Goal: Task Accomplishment & Management: Manage account settings

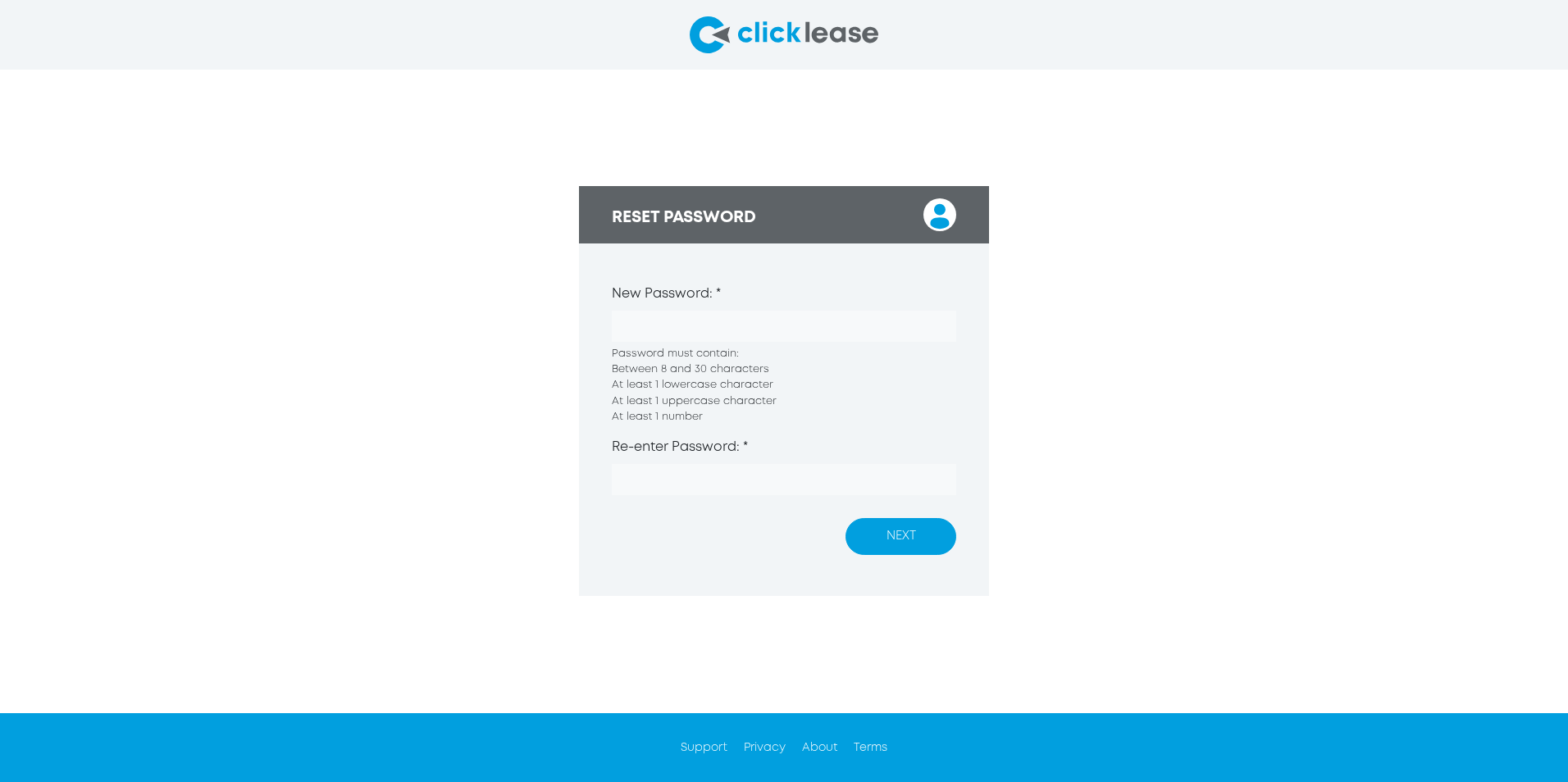
click at [897, 543] on button "NEXT" at bounding box center [901, 537] width 111 height 37
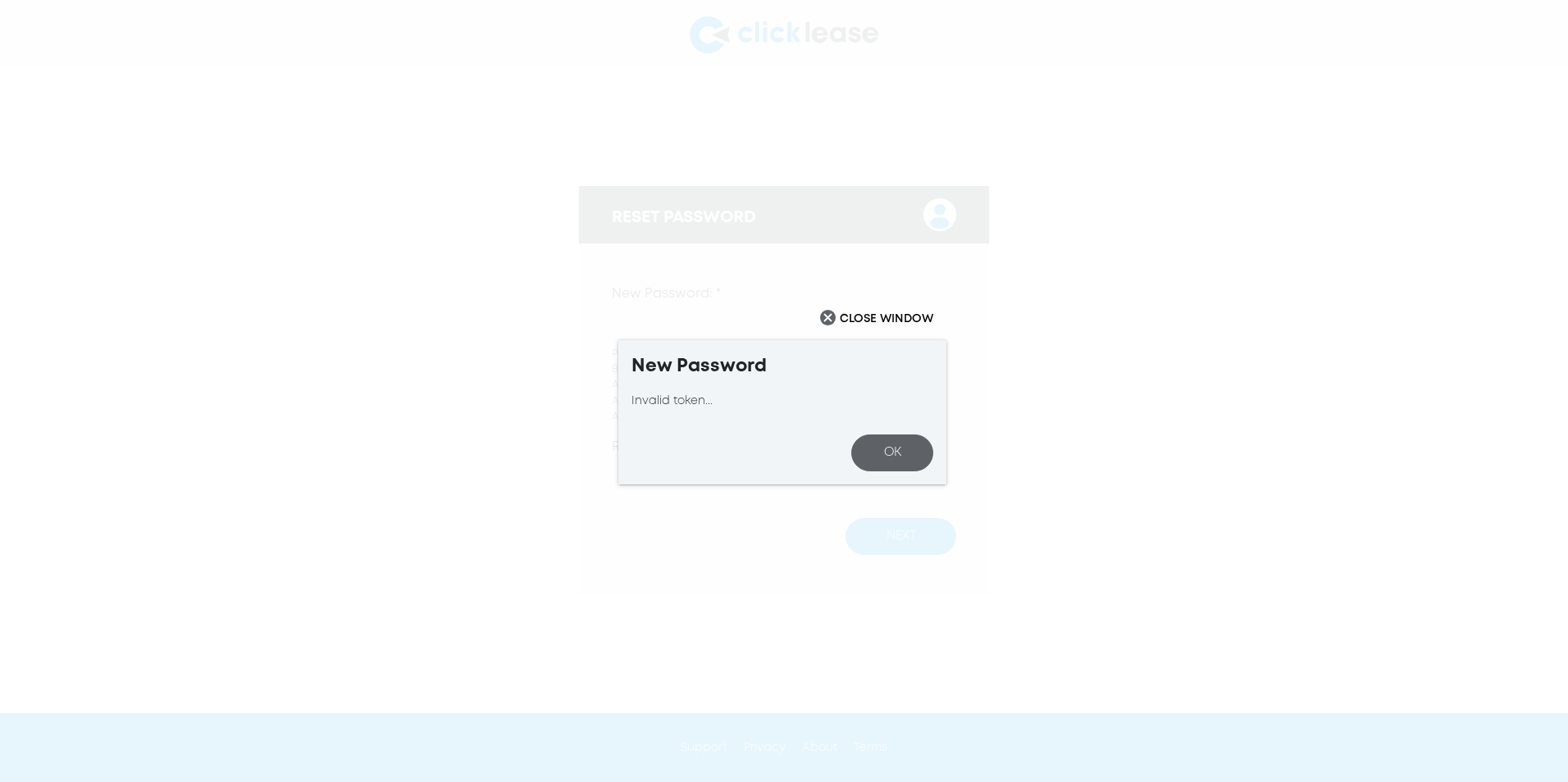
click at [901, 453] on button "OK" at bounding box center [892, 453] width 82 height 37
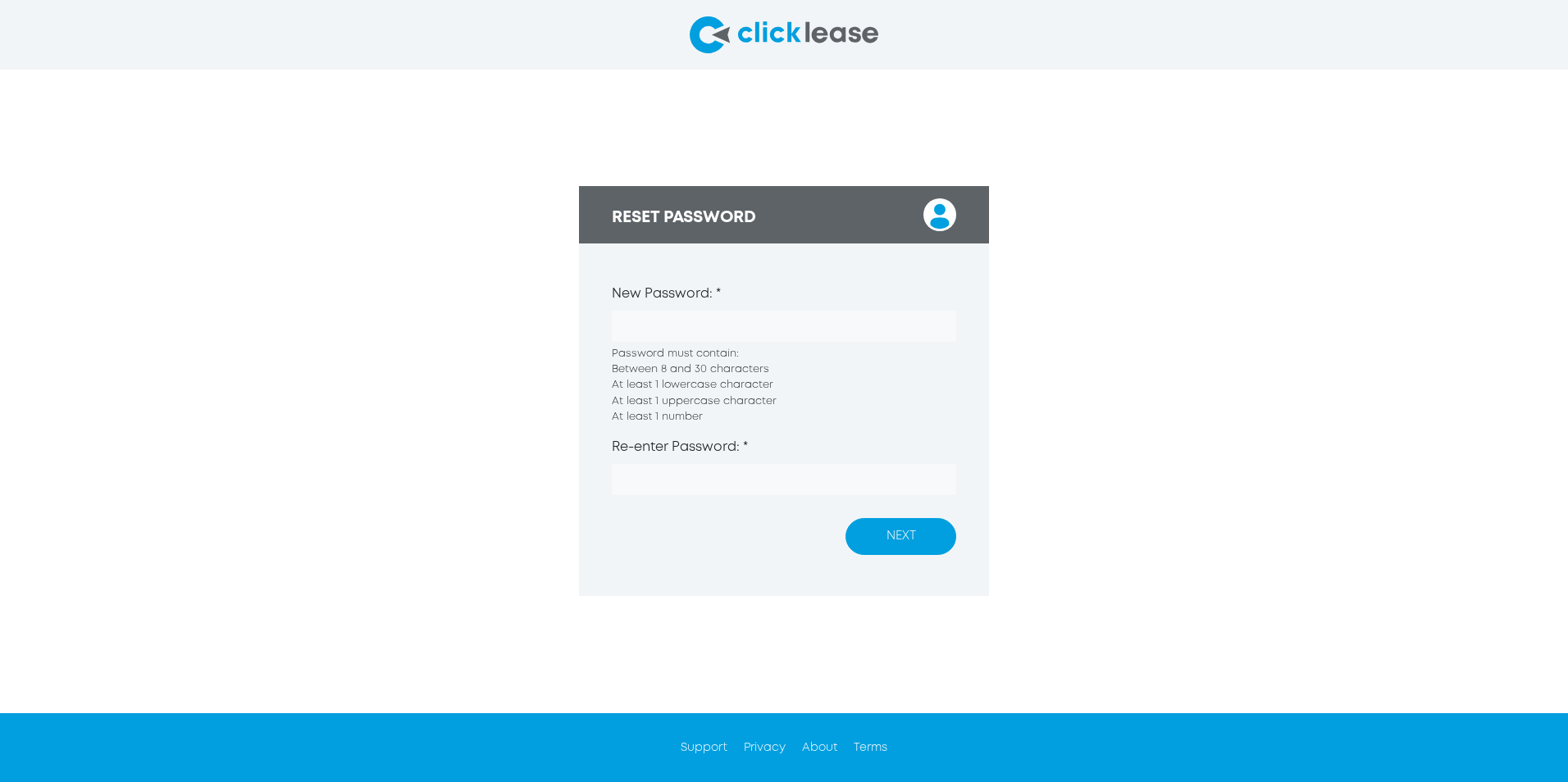
click at [933, 543] on button "NEXT" at bounding box center [901, 537] width 111 height 37
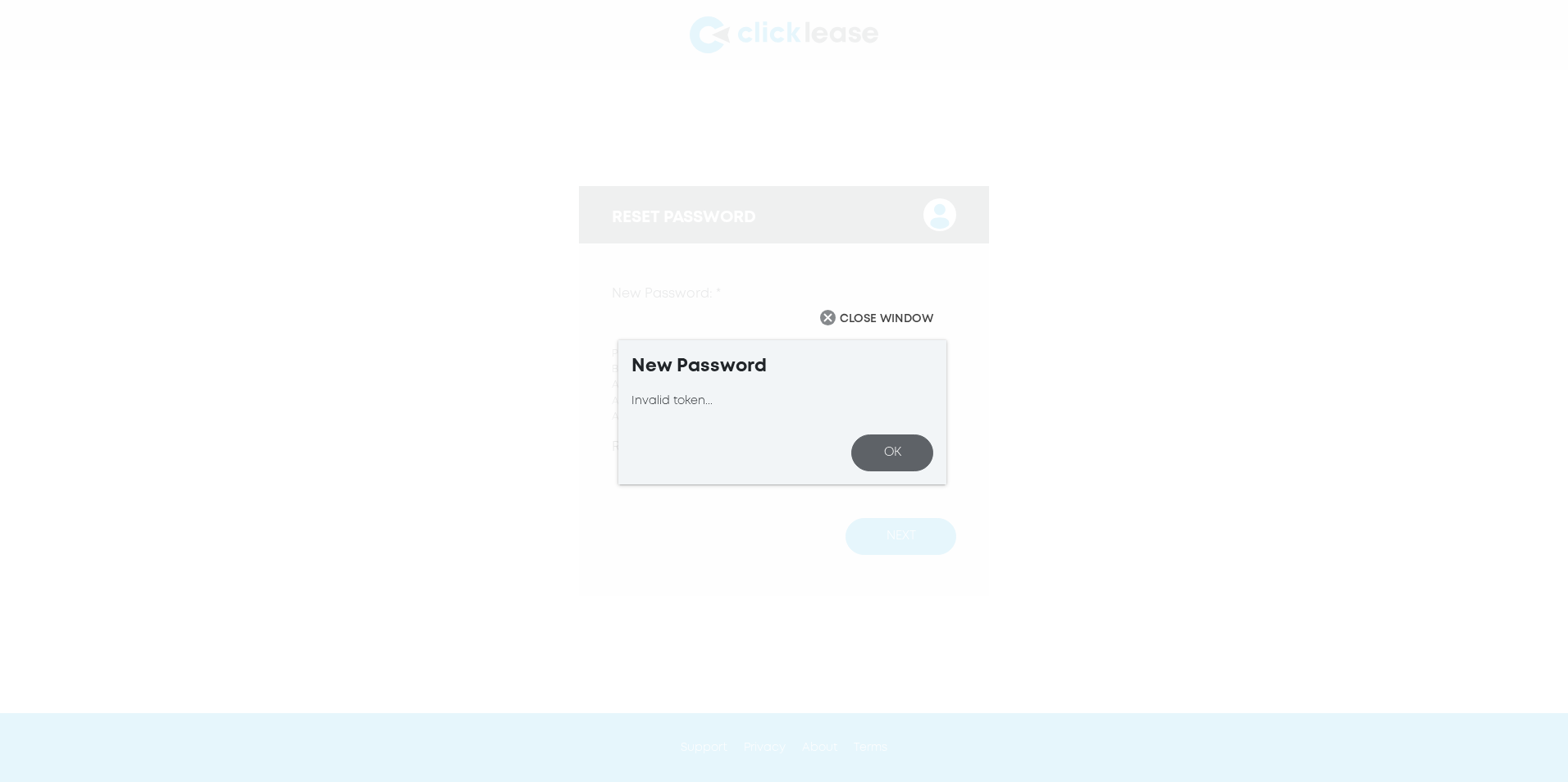
click at [828, 323] on img "Close" at bounding box center [827, 317] width 16 height 16
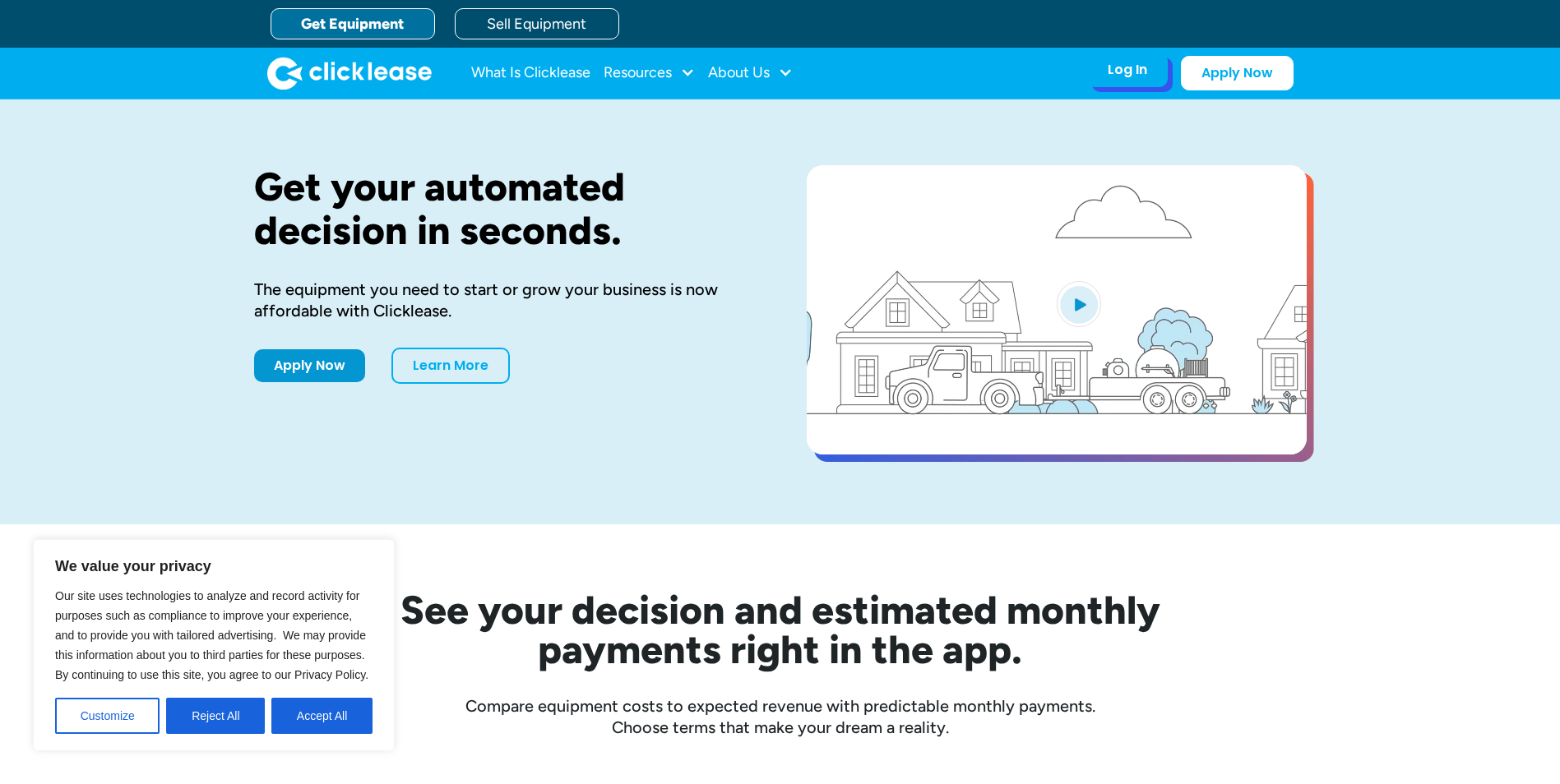
click at [1128, 74] on div "Log In" at bounding box center [1127, 70] width 39 height 17
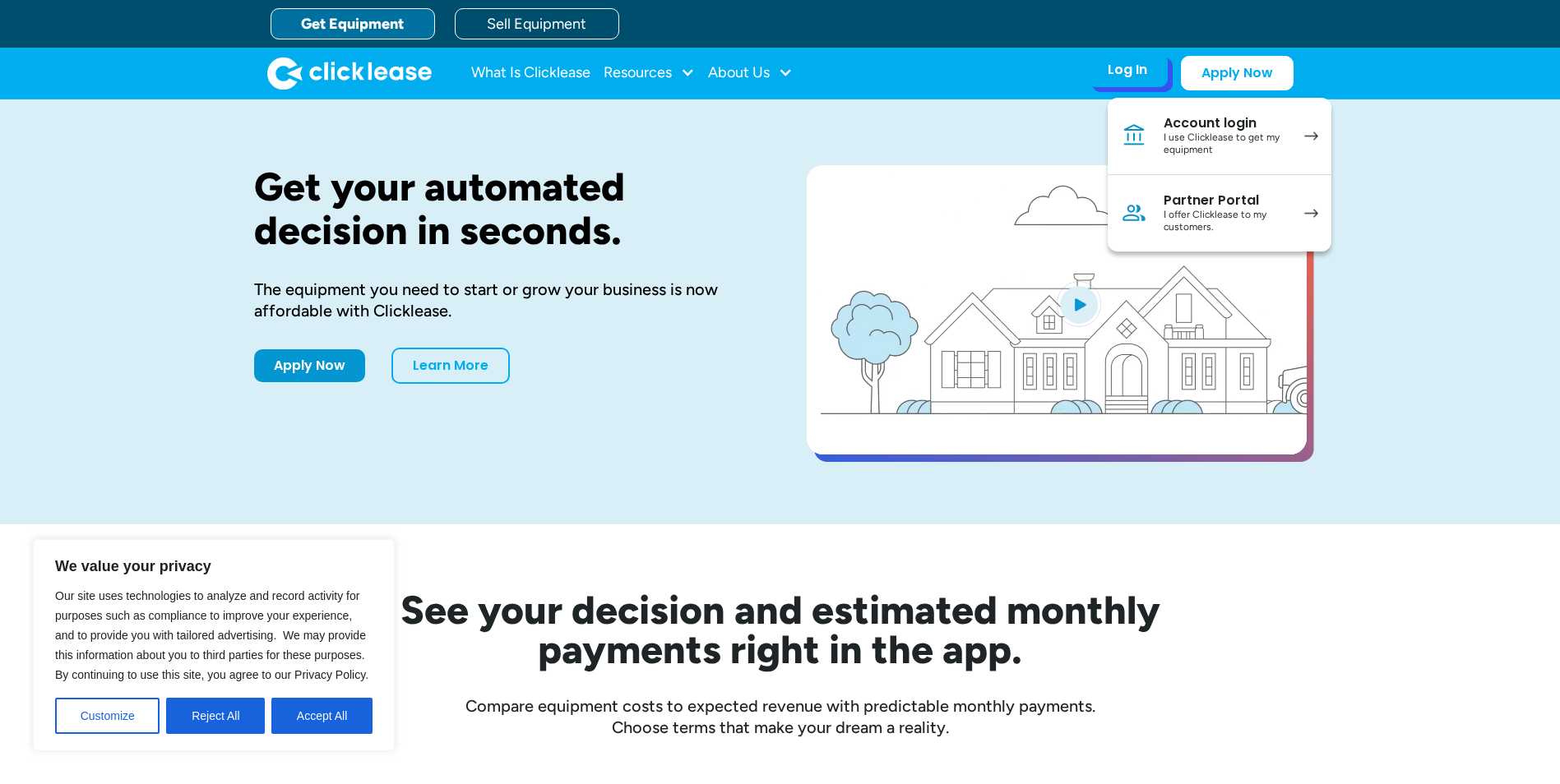
click at [1224, 211] on div "I offer Clicklease to my customers." at bounding box center [1226, 222] width 124 height 25
